Goal: Complete application form: Complete application form

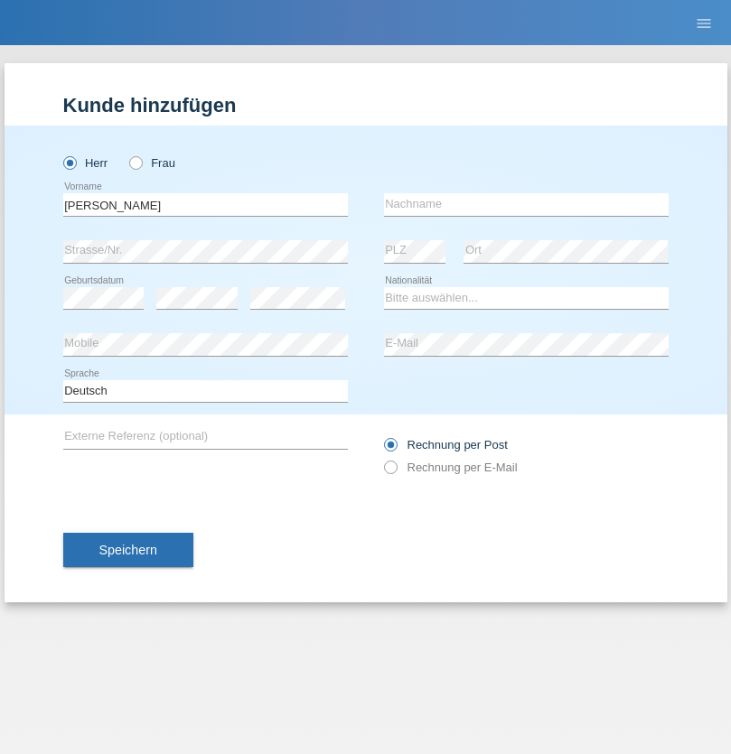
type input "[PERSON_NAME]"
click at [526, 204] on input "text" at bounding box center [526, 204] width 285 height 23
type input "[PERSON_NAME]"
select select "PL"
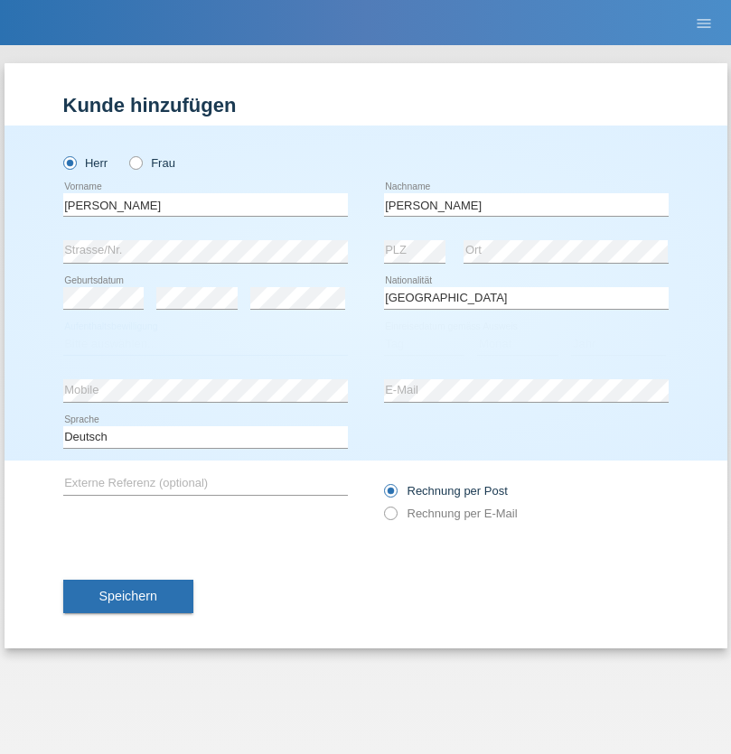
select select "C"
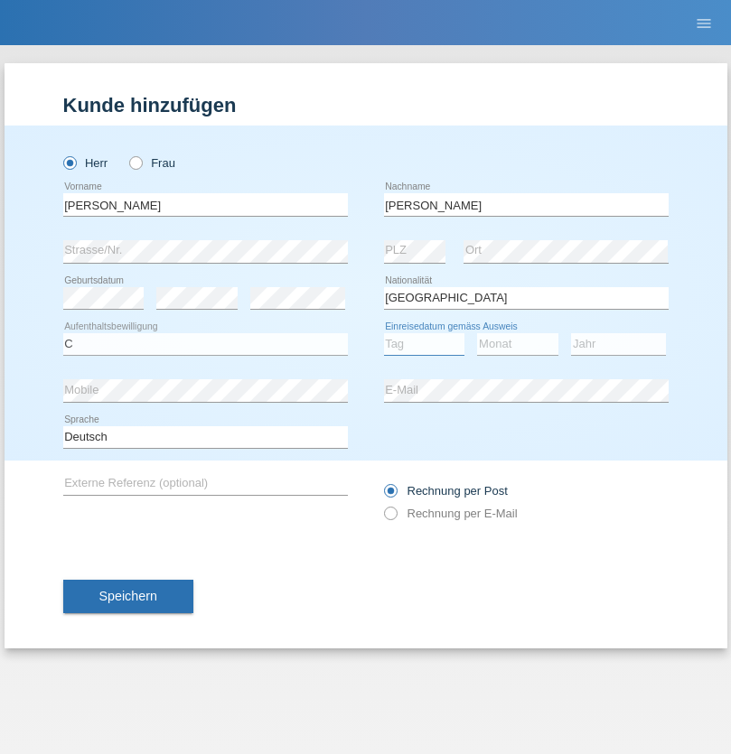
select select "11"
select select "03"
select select "2021"
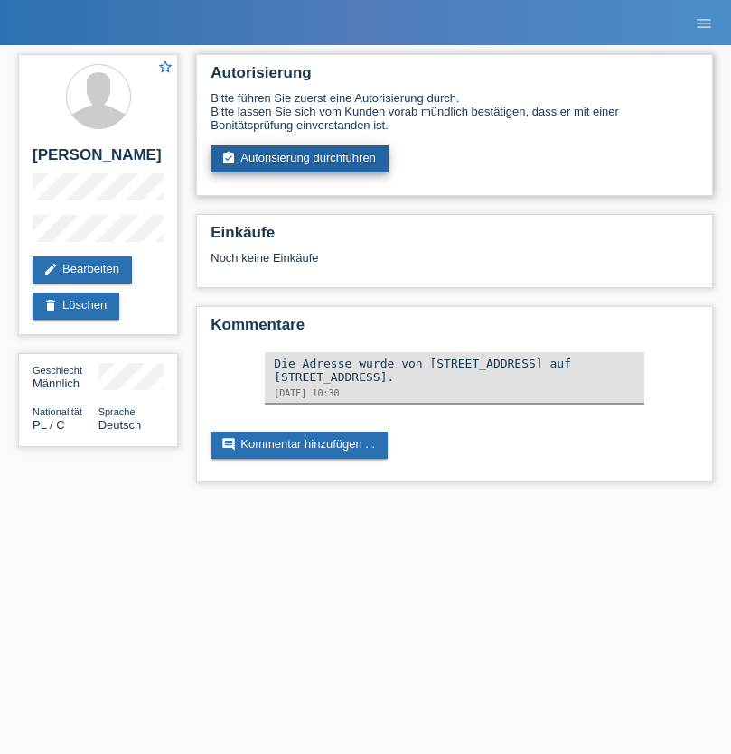
click at [300, 159] on link "assignment_turned_in Autorisierung durchführen" at bounding box center [299, 158] width 178 height 27
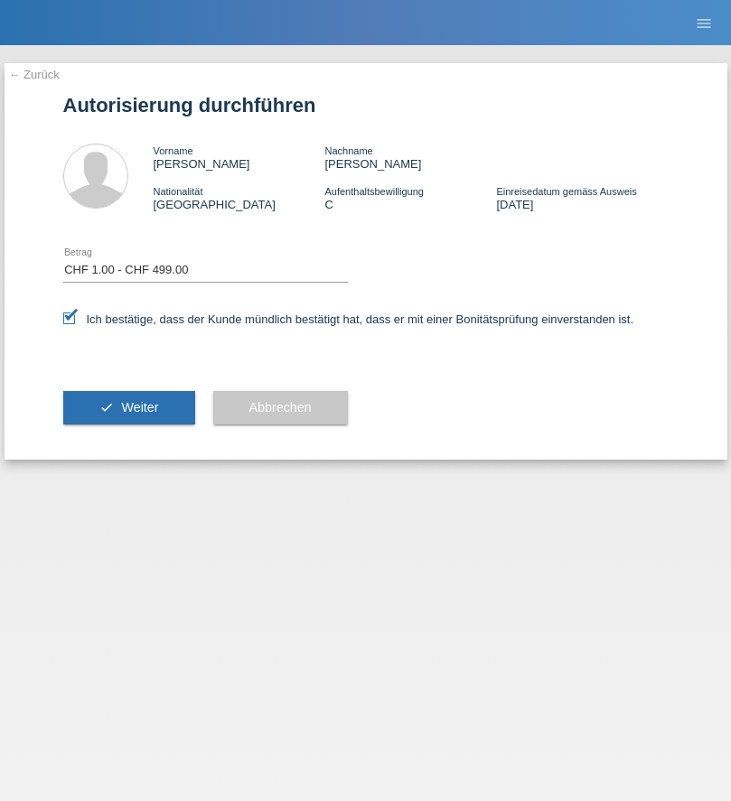
select select "1"
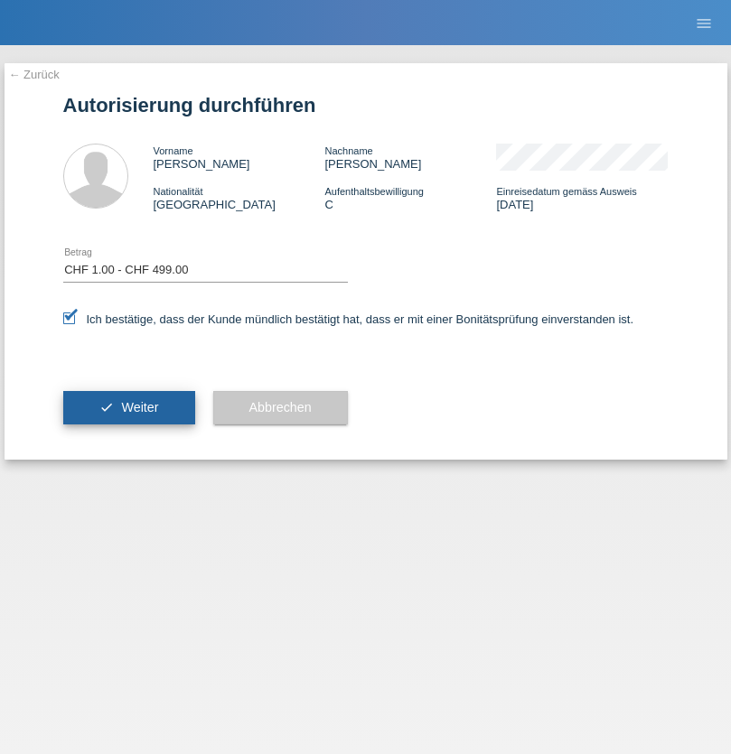
click at [128, 407] on span "Weiter" at bounding box center [139, 407] width 37 height 14
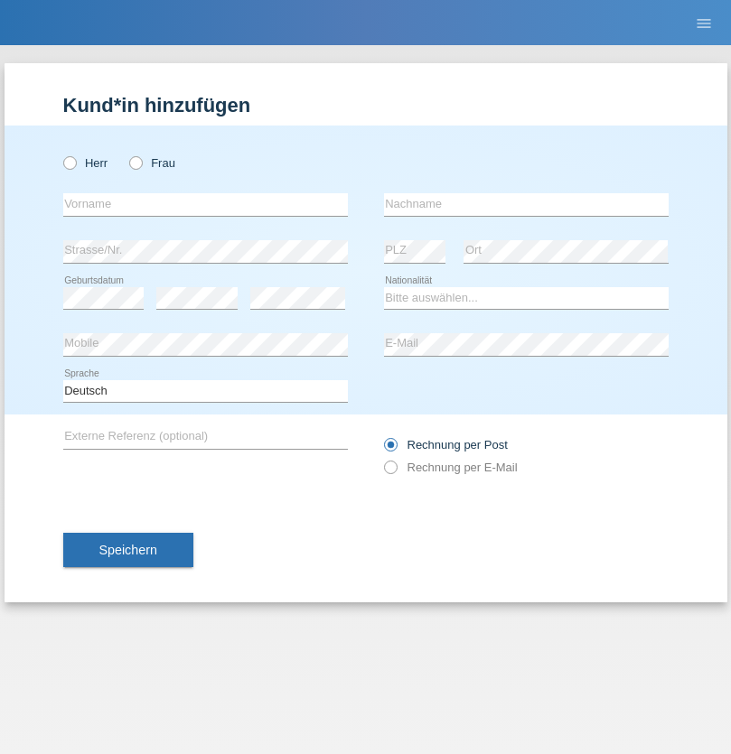
radio input "true"
click at [205, 204] on input "text" at bounding box center [205, 204] width 285 height 23
type input "Zade"
click at [526, 204] on input "text" at bounding box center [526, 204] width 285 height 23
type input "Kadrievski"
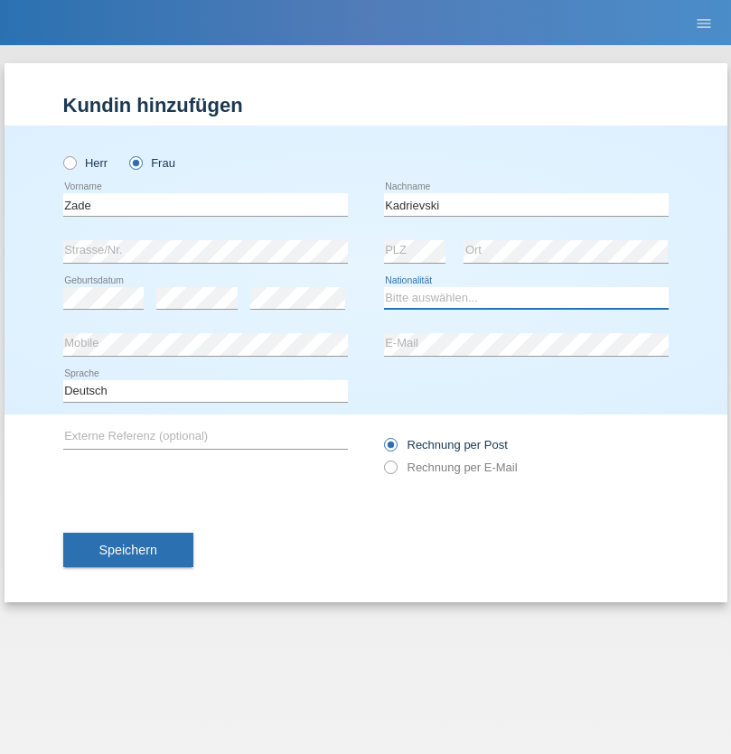
select select "CH"
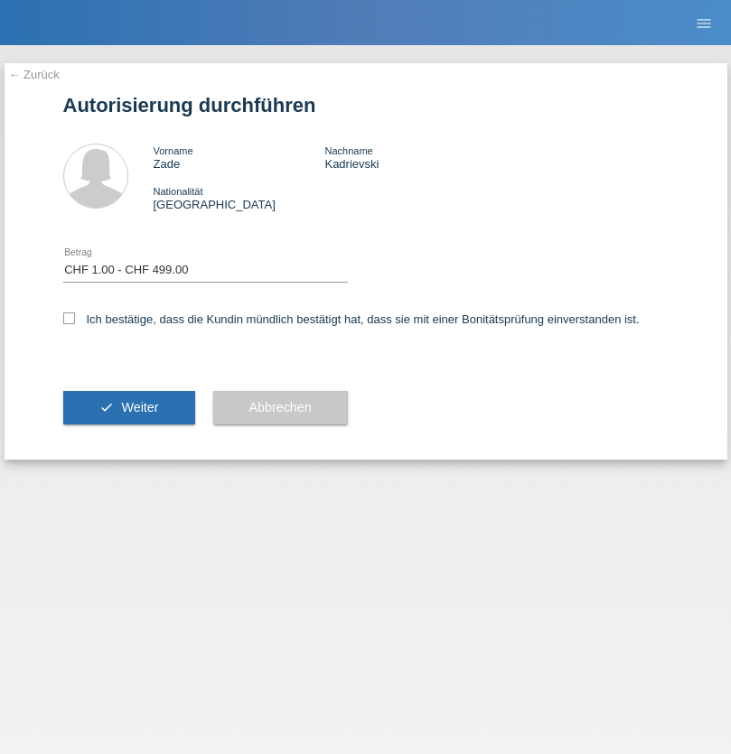
select select "1"
checkbox input "true"
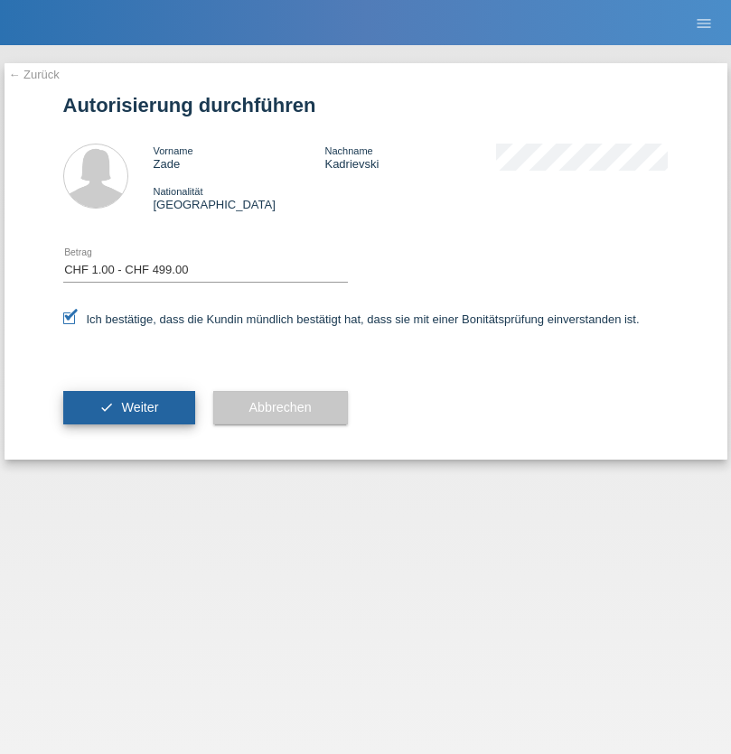
click at [128, 407] on span "Weiter" at bounding box center [139, 407] width 37 height 14
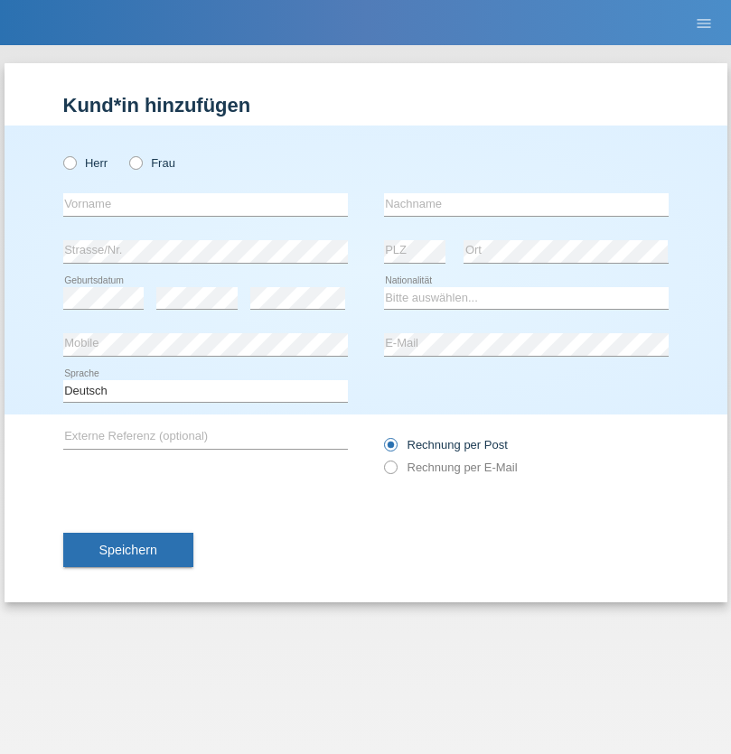
radio input "true"
click at [205, 204] on input "text" at bounding box center [205, 204] width 285 height 23
type input "Robert"
click at [526, 204] on input "text" at bounding box center [526, 204] width 285 height 23
type input "Kunz"
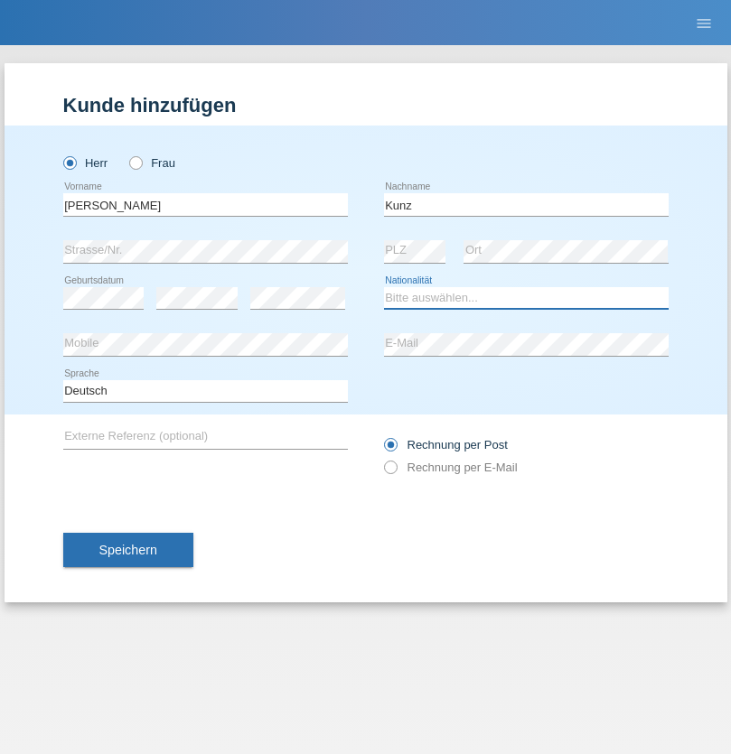
select select "CH"
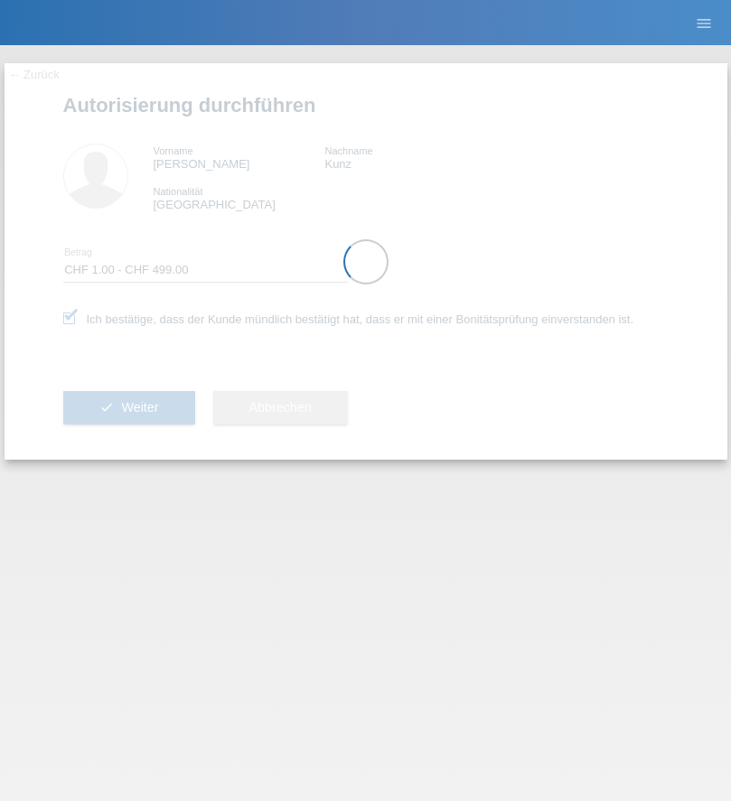
select select "1"
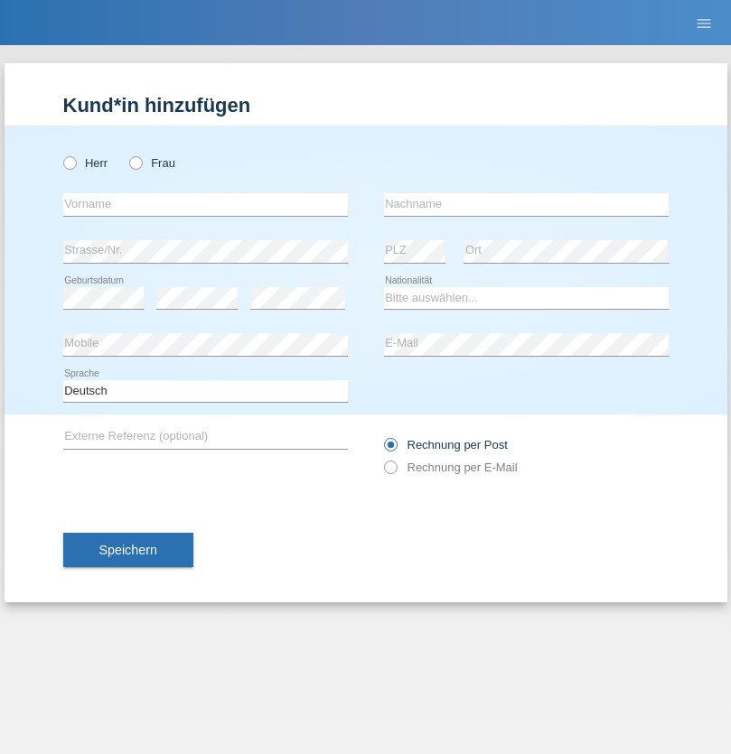
radio input "true"
click at [205, 204] on input "text" at bounding box center [205, 204] width 285 height 23
type input "dominik"
click at [526, 204] on input "text" at bounding box center [526, 204] width 285 height 23
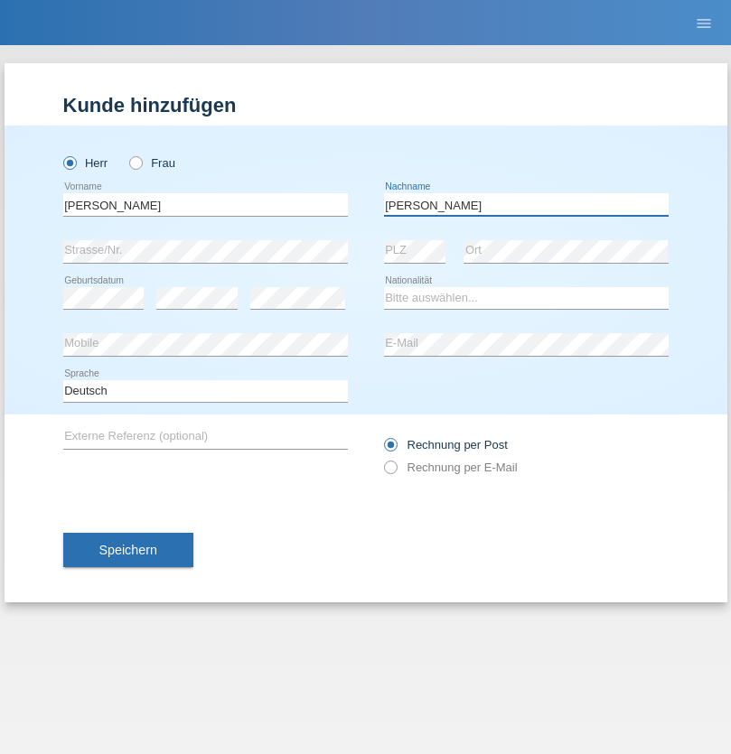
type input "[PERSON_NAME]"
select select "CH"
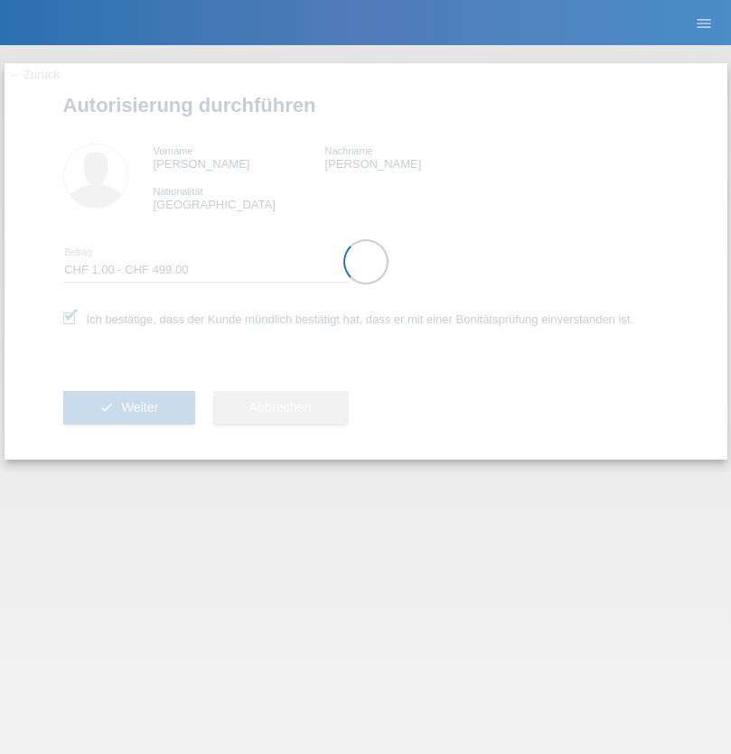
select select "1"
